Goal: Task Accomplishment & Management: Use online tool/utility

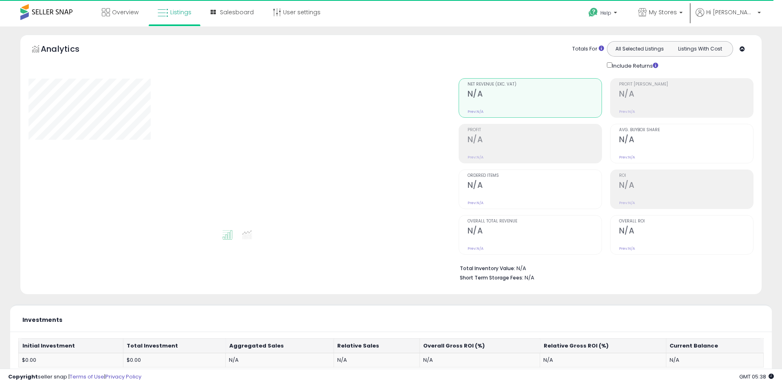
type input "**********"
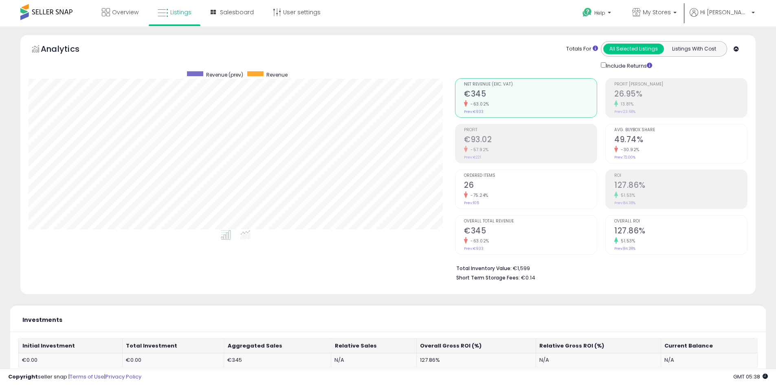
scroll to position [167, 426]
click at [671, 14] on span "My Stores" at bounding box center [657, 12] width 28 height 8
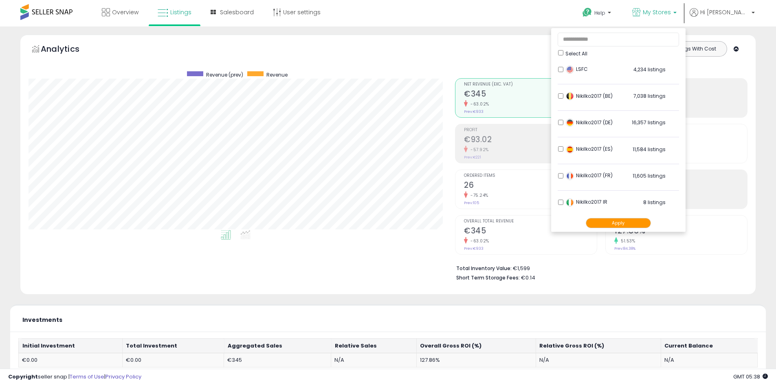
click at [634, 223] on button "Apply" at bounding box center [618, 223] width 65 height 10
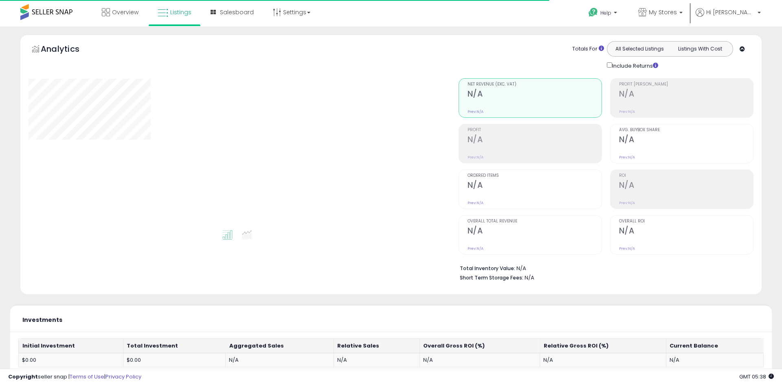
type input "**********"
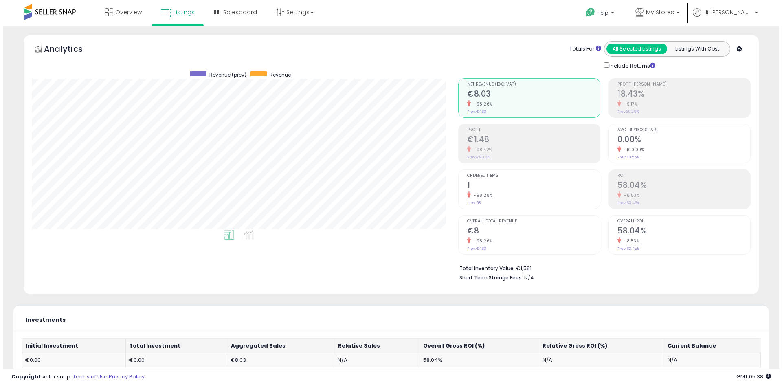
scroll to position [163, 0]
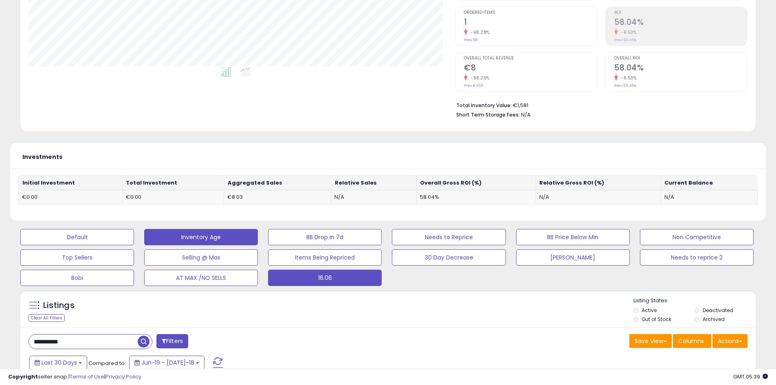
click at [134, 236] on button "Inventory Age" at bounding box center [77, 237] width 114 height 16
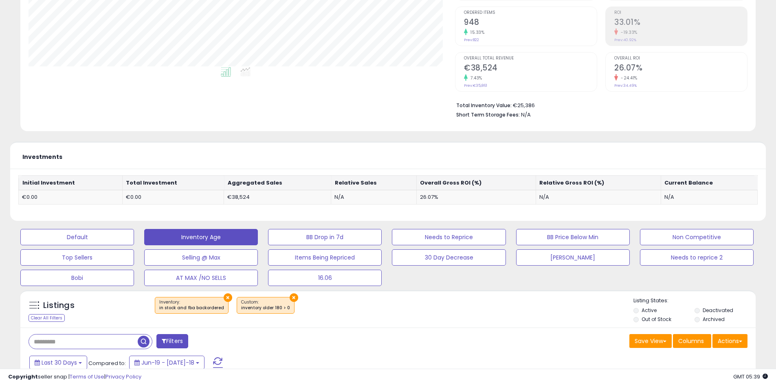
scroll to position [0, 0]
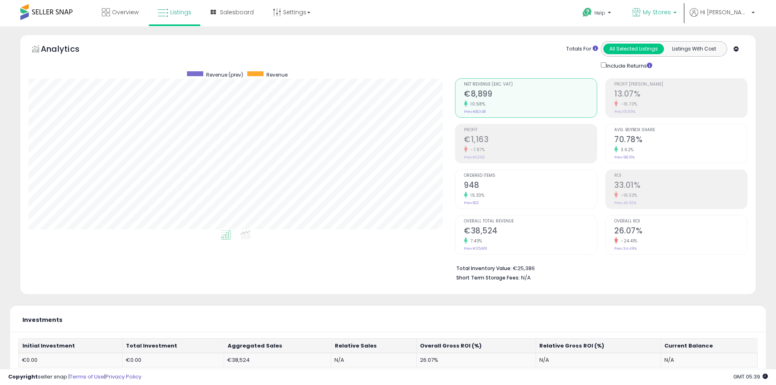
drag, startPoint x: 679, startPoint y: 11, endPoint x: 674, endPoint y: 5, distance: 8.4
click at [671, 11] on span "My Stores" at bounding box center [657, 12] width 28 height 8
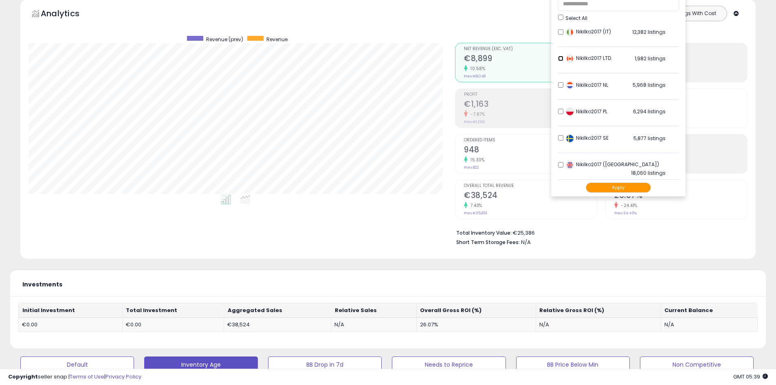
scroll to position [81, 0]
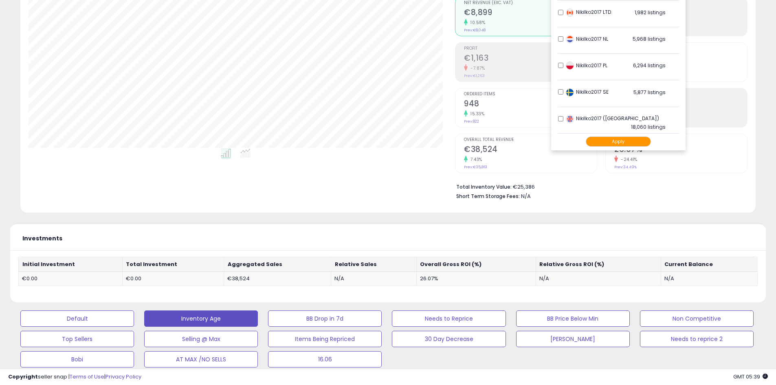
click at [638, 143] on button "Apply" at bounding box center [618, 141] width 65 height 10
